Goal: Task Accomplishment & Management: Complete application form

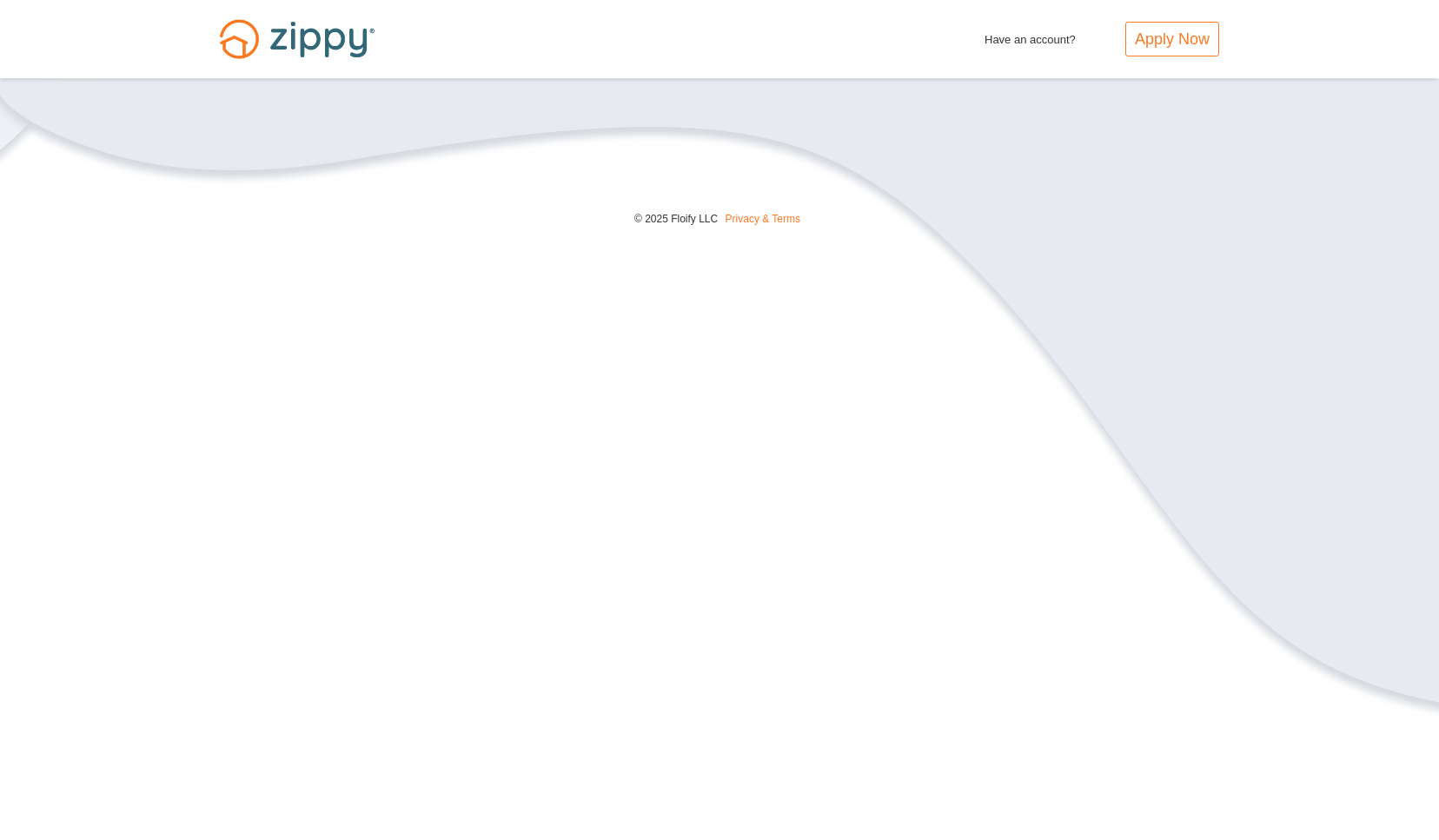
click at [642, 266] on div at bounding box center [720, 498] width 1439 height 840
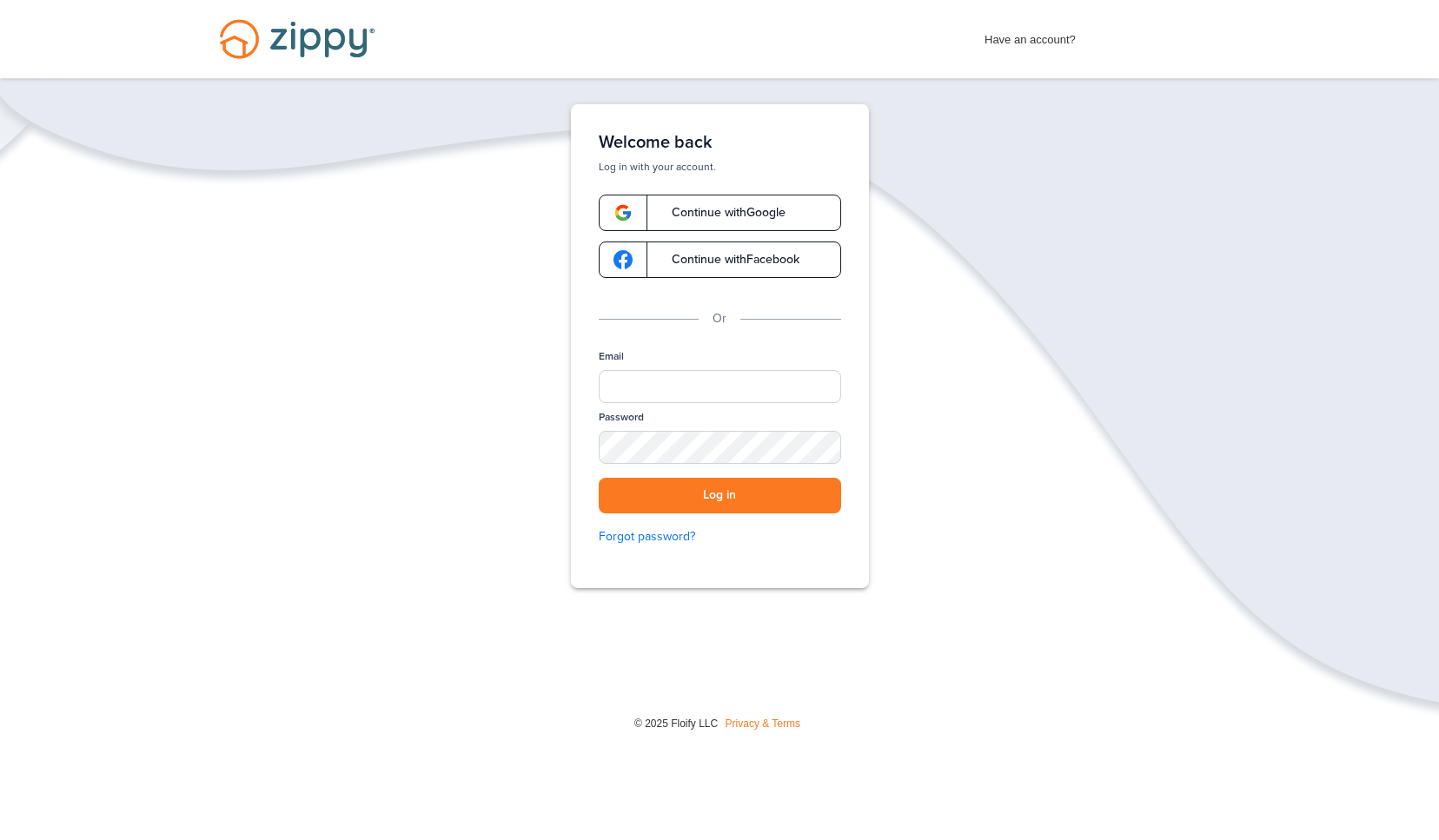
click at [158, 258] on div "Verify your Email We just resent an email with a link to set your password to .…" at bounding box center [720, 400] width 1439 height 592
click at [627, 395] on input "Email" at bounding box center [720, 386] width 243 height 33
click at [610, 341] on div "Welcome back Log in with your account. Continue with Google Continue with Faceb…" at bounding box center [720, 346] width 298 height 484
click at [1003, 47] on span "Have an account?" at bounding box center [1030, 35] width 91 height 28
click at [1003, 42] on span "Have an account?" at bounding box center [1030, 35] width 91 height 28
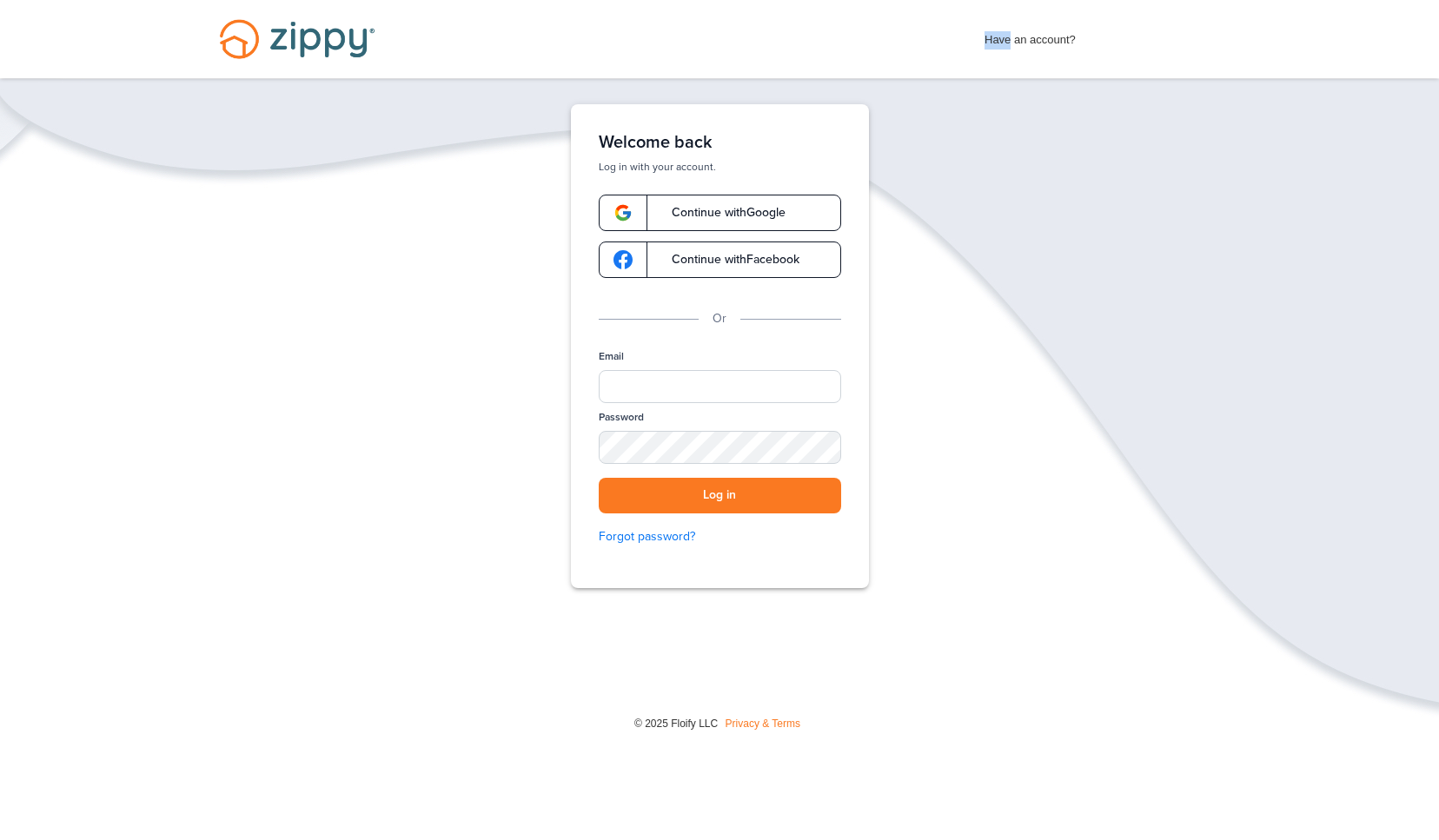
click at [1003, 42] on span "Have an account?" at bounding box center [1030, 35] width 91 height 28
click at [701, 394] on input "Email" at bounding box center [720, 386] width 243 height 33
click at [674, 339] on div "Welcome back Log in with your account. Continue with Google Continue with Faceb…" at bounding box center [720, 346] width 298 height 484
